Goal: Task Accomplishment & Management: Use online tool/utility

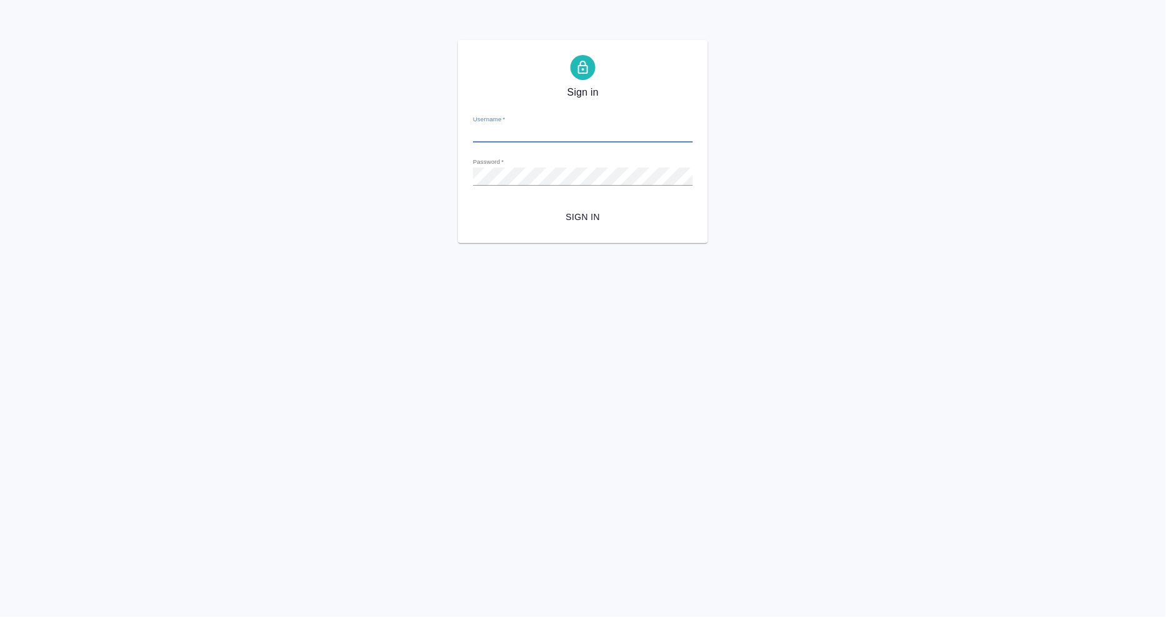
type input "a.mangul@awatera.com"
click at [586, 214] on span "Sign in" at bounding box center [583, 217] width 200 height 16
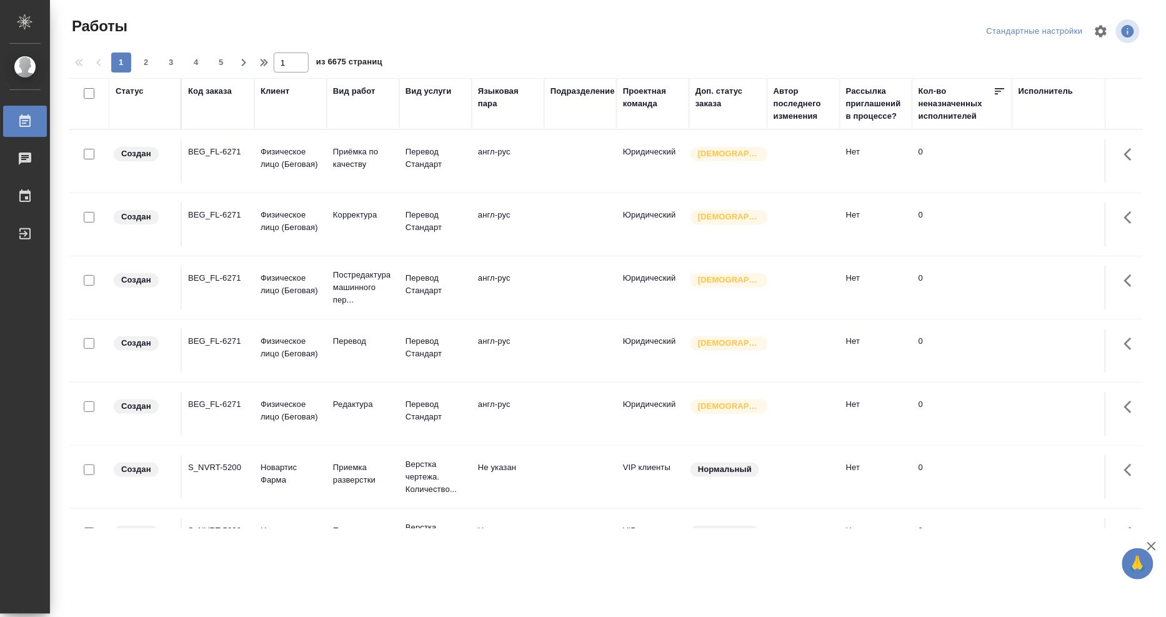
click at [1045, 96] on div "Исполнитель" at bounding box center [1046, 91] width 55 height 13
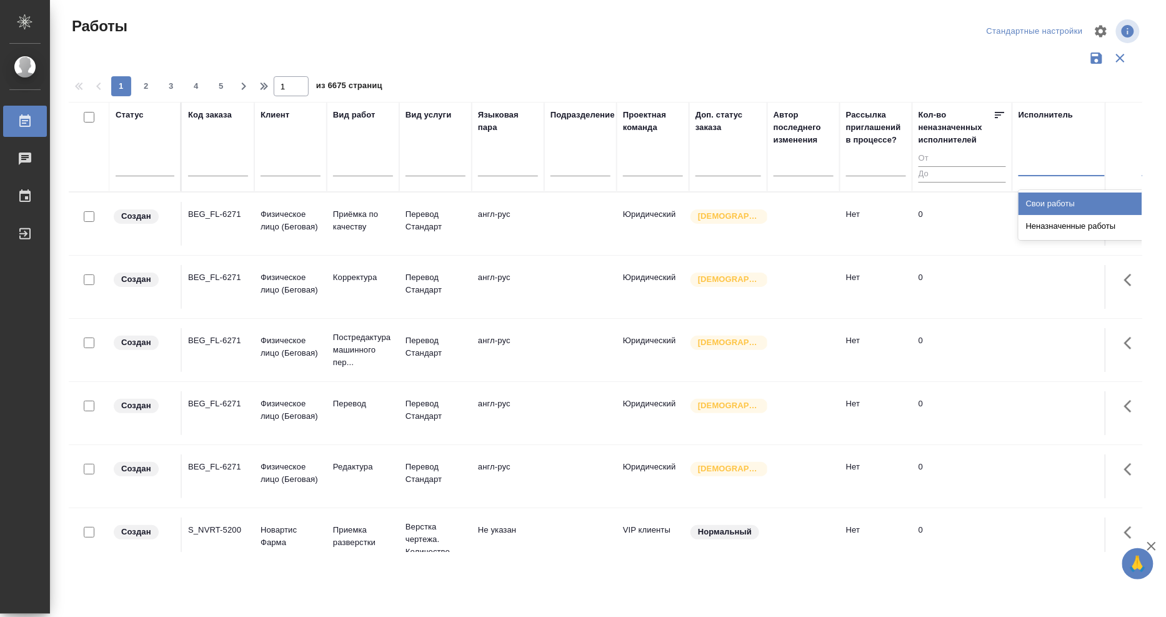
click at [1063, 161] on div at bounding box center [1100, 163] width 163 height 18
click at [1053, 202] on div "Свои работы" at bounding box center [1113, 204] width 188 height 23
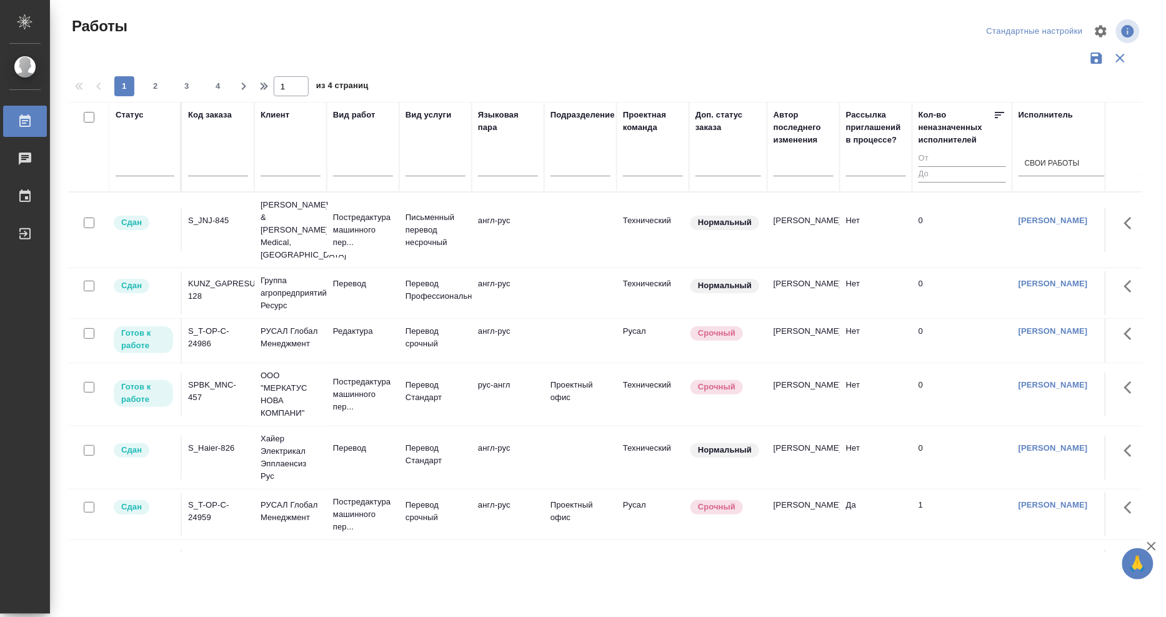
click at [204, 325] on div "S_T-OP-C-24986" at bounding box center [218, 337] width 60 height 25
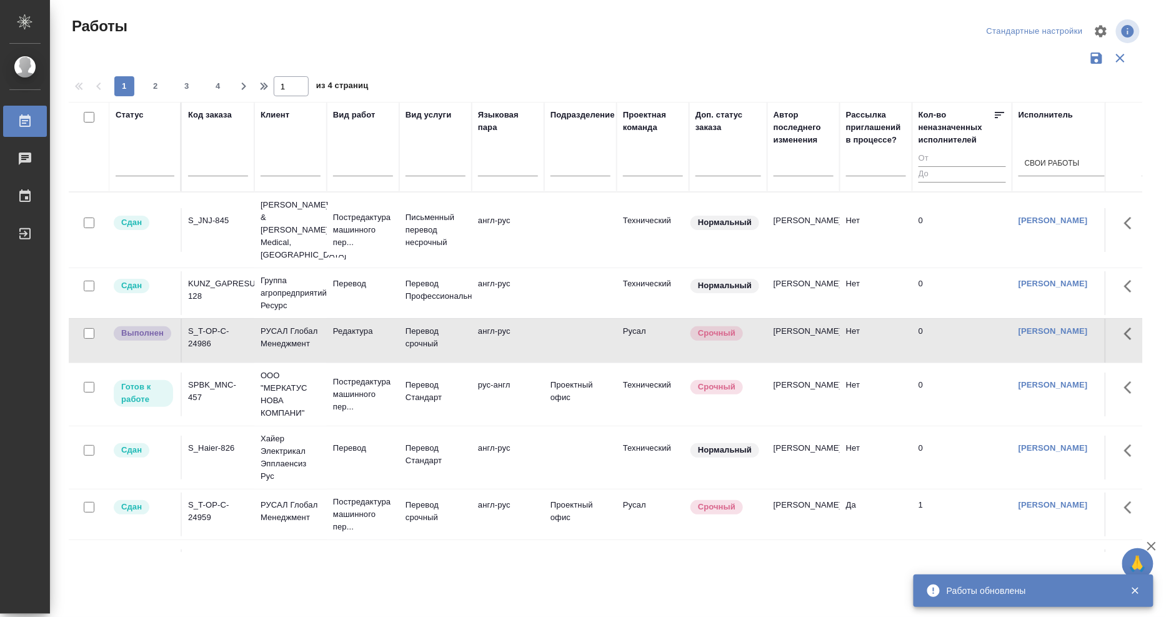
click at [201, 379] on div "SPBK_MNC-457" at bounding box center [218, 391] width 60 height 25
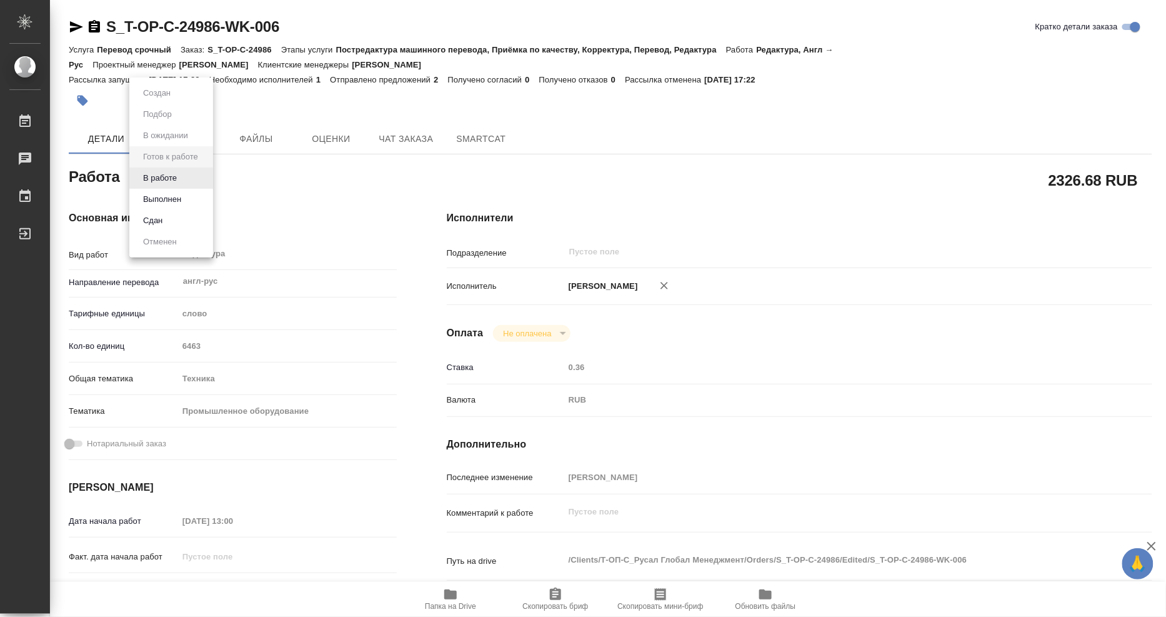
click at [203, 177] on body "🙏 .cls-1 fill:#fff; AWATERA Mangul Anna Работы Чаты График Выйти S_T-OP-C-24986…" at bounding box center [583, 308] width 1166 height 617
click at [173, 199] on button "Выполнен" at bounding box center [162, 200] width 46 height 14
type textarea "x"
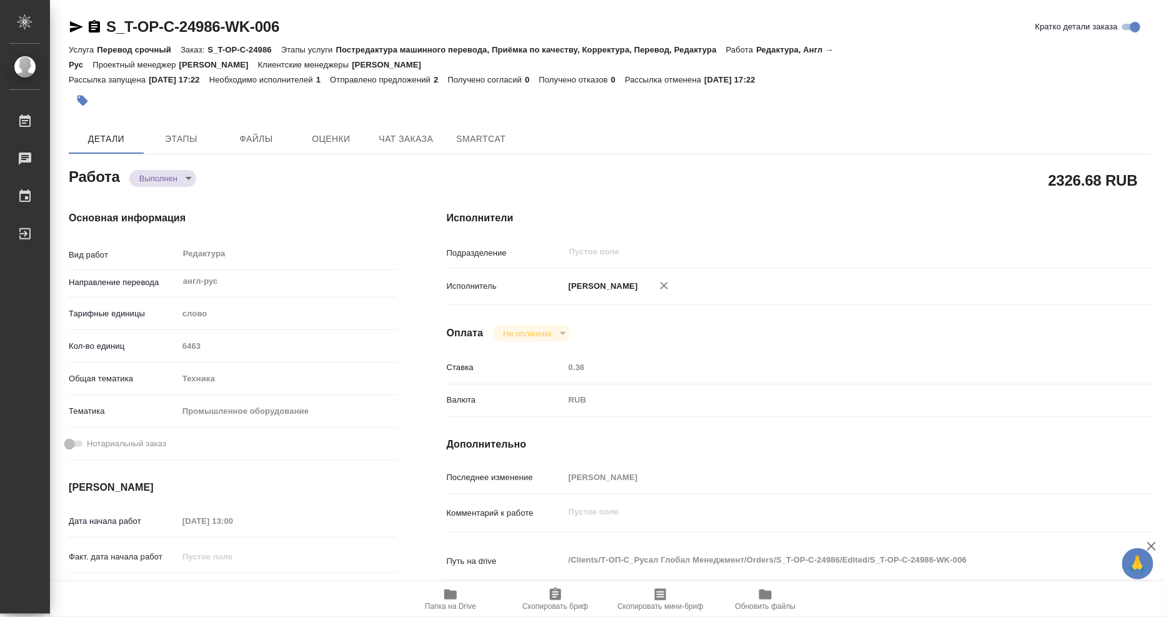
type textarea "x"
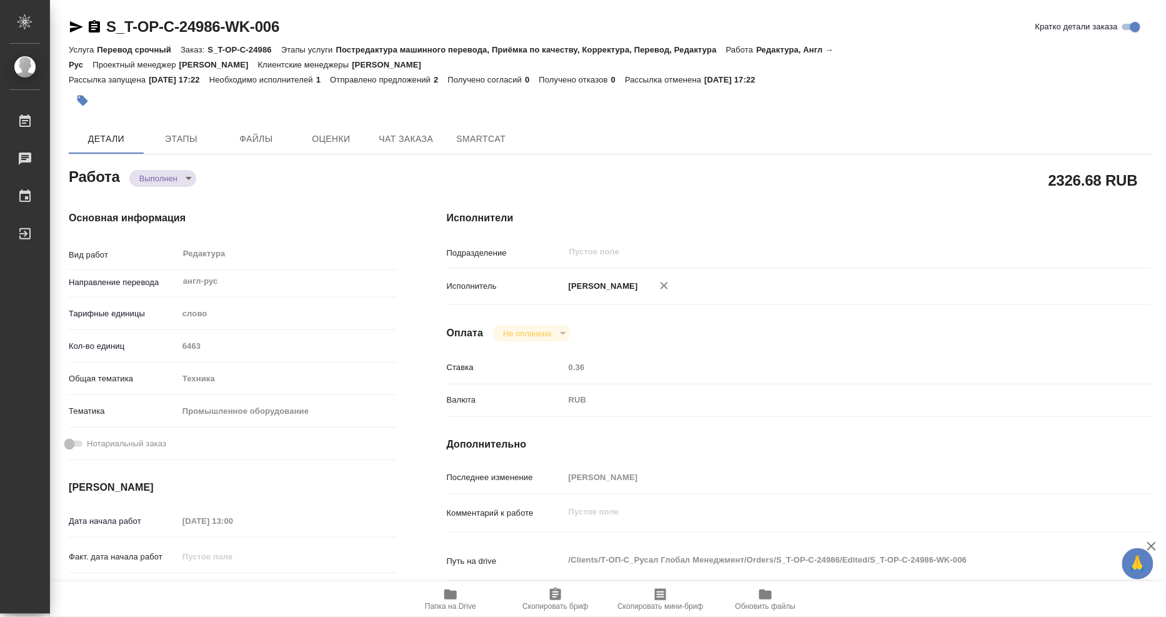
type textarea "x"
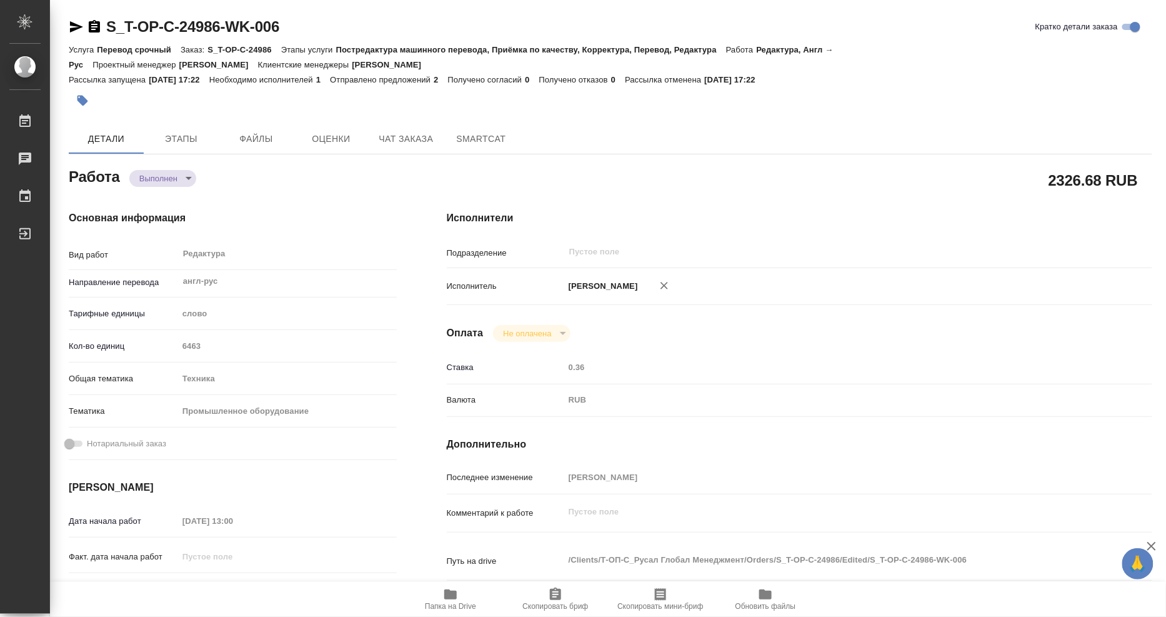
type textarea "x"
